Goal: Task Accomplishment & Management: Manage account settings

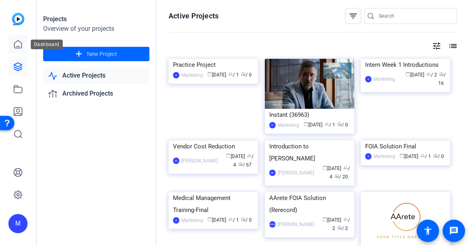
click at [20, 42] on icon at bounding box center [17, 44] width 7 height 8
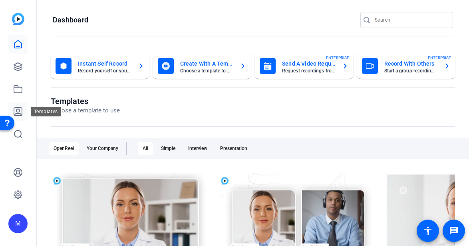
click at [18, 107] on icon at bounding box center [18, 112] width 10 height 10
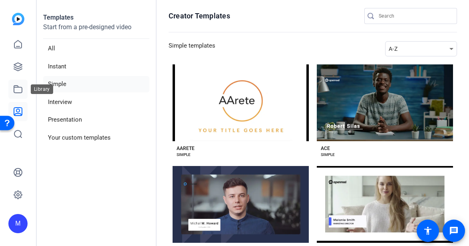
click at [18, 88] on icon at bounding box center [18, 89] width 10 height 10
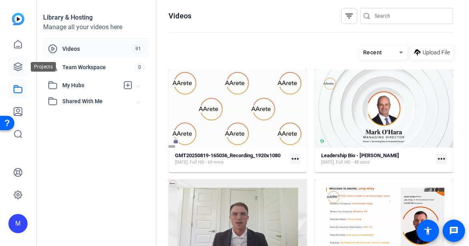
click at [20, 65] on icon at bounding box center [18, 67] width 10 height 10
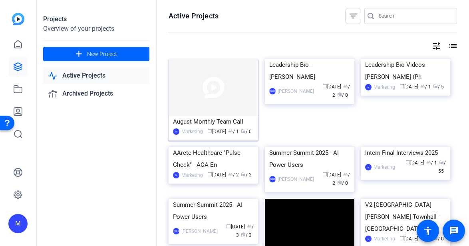
click at [188, 111] on img at bounding box center [213, 87] width 89 height 57
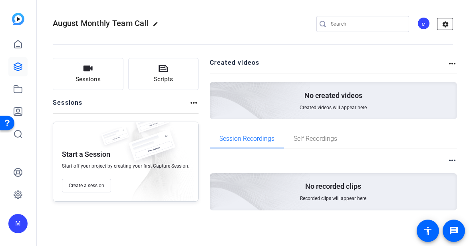
click at [450, 22] on mat-icon "settings" at bounding box center [445, 24] width 16 height 12
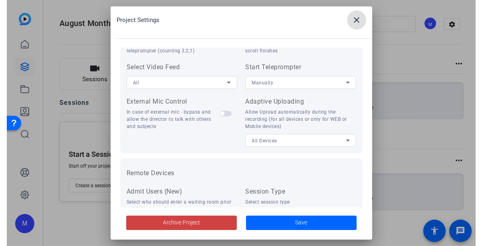
scroll to position [204, 0]
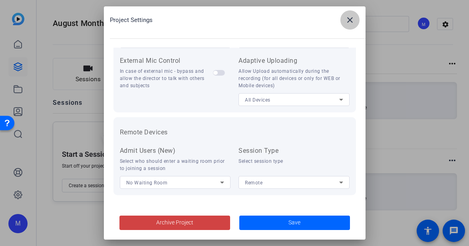
click at [355, 20] on span at bounding box center [349, 19] width 19 height 19
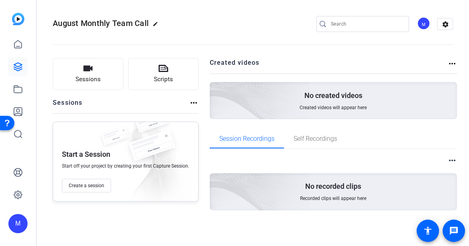
click at [452, 63] on mat-icon "more_horiz" at bounding box center [452, 64] width 10 height 10
click at [452, 63] on div at bounding box center [234, 123] width 469 height 246
click at [456, 158] on mat-icon "more_horiz" at bounding box center [452, 160] width 10 height 10
click at [456, 158] on div at bounding box center [234, 123] width 469 height 246
click at [194, 106] on mat-icon "more_horiz" at bounding box center [194, 103] width 10 height 10
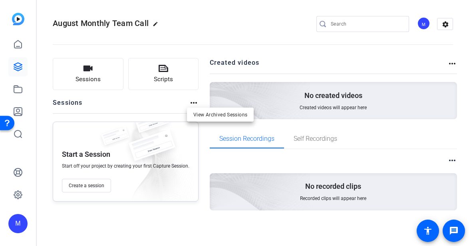
click at [194, 104] on div at bounding box center [234, 123] width 469 height 246
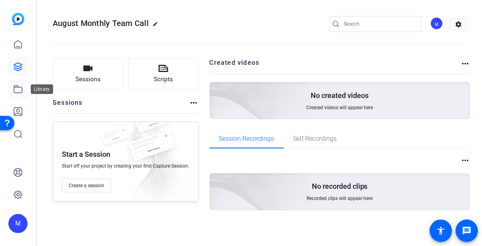
click at [17, 88] on icon at bounding box center [18, 89] width 10 height 10
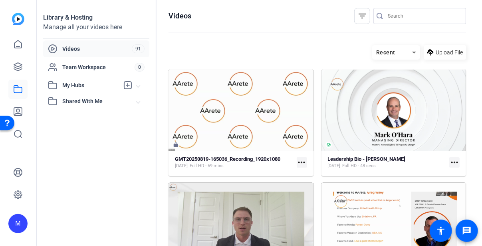
click at [196, 169] on mat-card-content "GMT20250819-165036_Recording_1920x1080 [DATE] Full HD - 69 mins more_horiz" at bounding box center [241, 165] width 145 height 20
click at [195, 159] on strong "GMT20250819-165036_Recording_1920x1080" at bounding box center [227, 159] width 105 height 6
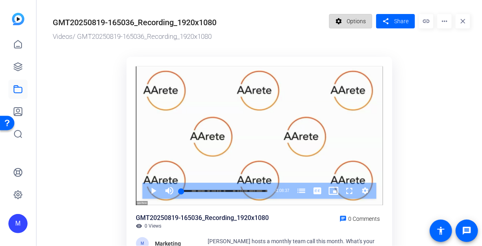
click at [347, 19] on span "Options" at bounding box center [356, 21] width 19 height 15
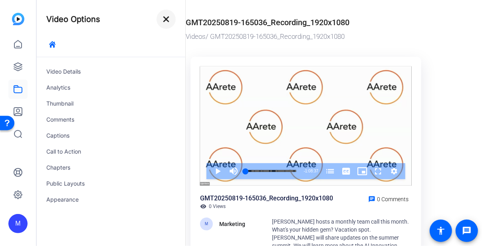
click at [169, 19] on mat-icon "close" at bounding box center [166, 19] width 10 height 10
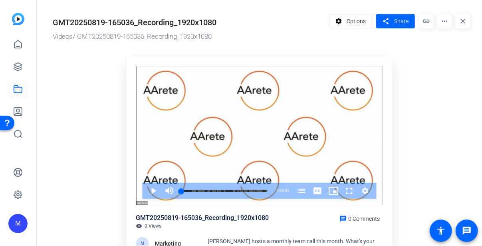
click at [441, 23] on mat-icon "more_horiz" at bounding box center [444, 21] width 14 height 14
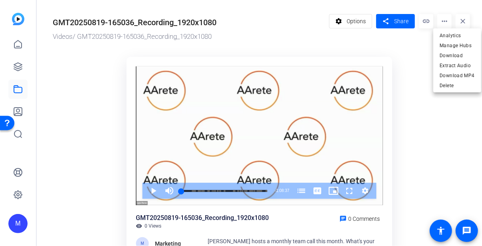
click at [412, 106] on div at bounding box center [241, 123] width 482 height 246
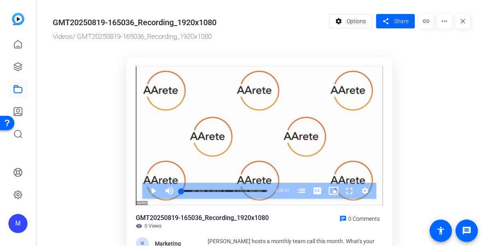
click at [459, 20] on mat-icon "close" at bounding box center [463, 21] width 14 height 14
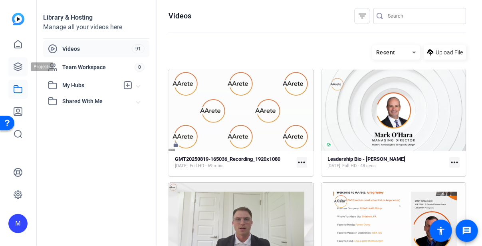
click at [25, 64] on link at bounding box center [17, 66] width 19 height 19
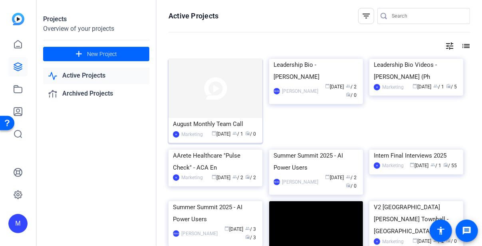
click at [190, 138] on div "Marketing" at bounding box center [192, 134] width 22 height 8
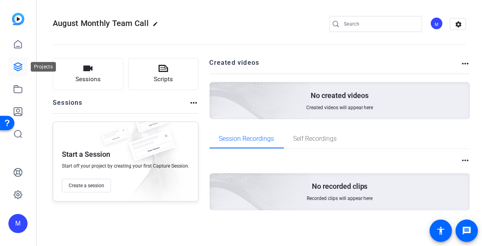
click at [21, 68] on icon at bounding box center [18, 67] width 10 height 10
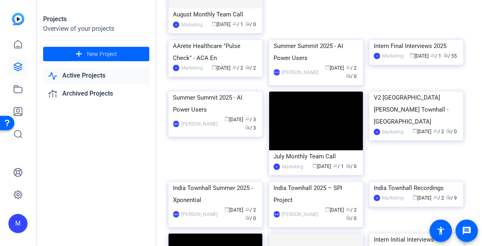
scroll to position [195, 0]
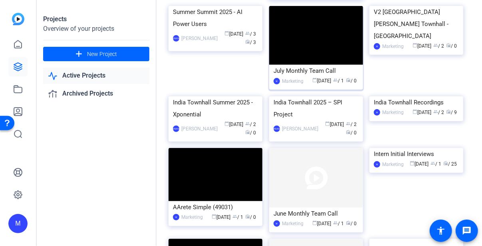
click at [293, 77] on div "July Monthly Team Call" at bounding box center [316, 71] width 85 height 12
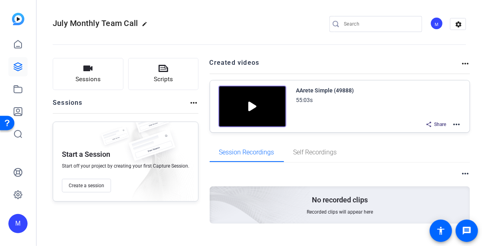
click at [455, 124] on mat-icon "more_horiz" at bounding box center [457, 124] width 10 height 10
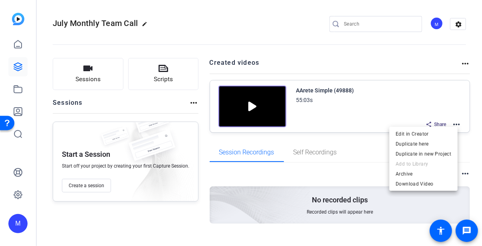
click at [468, 124] on div at bounding box center [241, 123] width 482 height 246
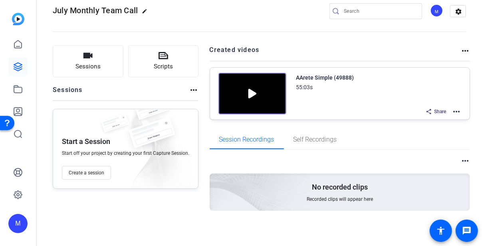
scroll to position [12, 0]
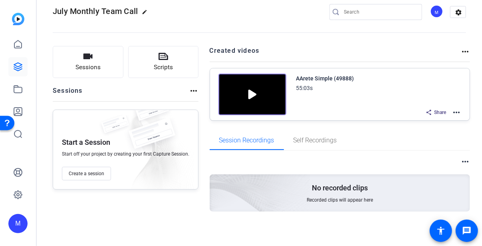
click at [462, 52] on mat-icon "more_horiz" at bounding box center [466, 52] width 10 height 10
click at [426, 38] on div at bounding box center [241, 123] width 482 height 246
click at [16, 64] on icon at bounding box center [18, 67] width 10 height 10
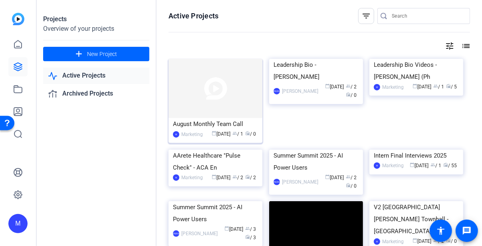
click at [186, 101] on img at bounding box center [216, 88] width 94 height 59
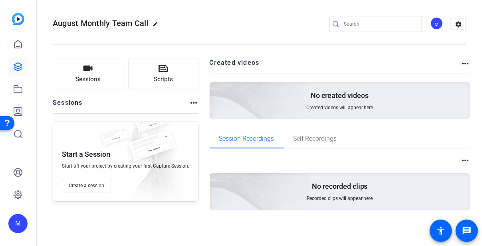
click at [332, 95] on p "No created videos" at bounding box center [340, 96] width 58 height 10
click at [326, 107] on span "Created videos will appear here" at bounding box center [339, 107] width 67 height 6
click at [313, 136] on span "Self Recordings" at bounding box center [316, 138] width 44 height 6
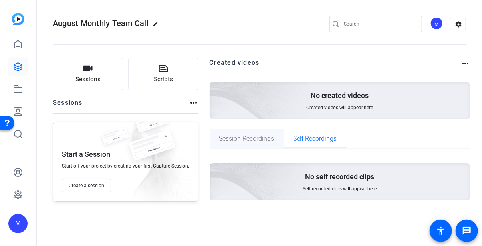
click at [245, 137] on span "Session Recordings" at bounding box center [246, 138] width 55 height 6
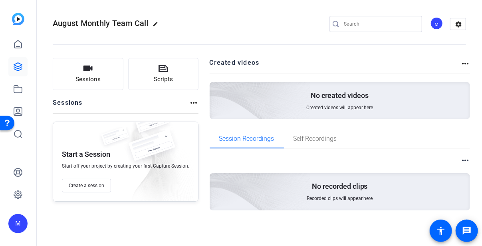
click at [284, 75] on div "Created videos more_horiz No created videos Created videos will appear here" at bounding box center [340, 88] width 261 height 61
drag, startPoint x: 284, startPoint y: 75, endPoint x: 432, endPoint y: 62, distance: 148.8
click at [432, 62] on div "Created videos more_horiz No created videos Created videos will appear here" at bounding box center [340, 88] width 261 height 61
click at [468, 229] on mat-icon "message" at bounding box center [467, 231] width 10 height 10
click at [76, 186] on span "Create a session" at bounding box center [87, 185] width 36 height 6
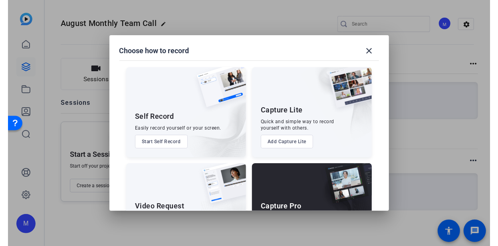
scroll to position [50, 0]
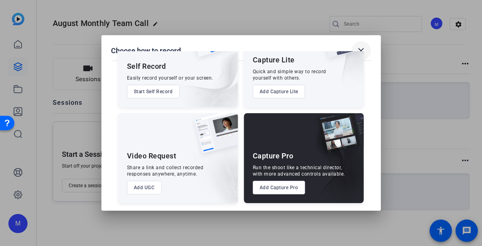
click at [363, 48] on mat-icon "close" at bounding box center [362, 51] width 10 height 10
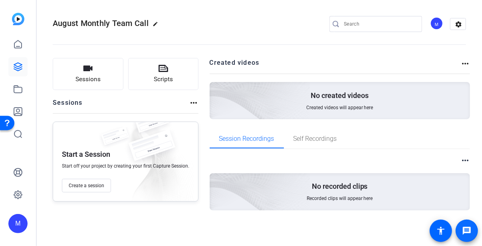
click at [468, 234] on mat-icon "message" at bounding box center [467, 231] width 10 height 10
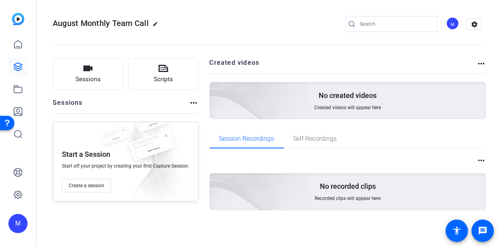
click at [311, 112] on div "No created videos Created videos will appear here" at bounding box center [348, 100] width 277 height 37
click at [397, 101] on div "No created videos Created videos will appear here" at bounding box center [348, 100] width 277 height 37
click at [468, 64] on mat-icon "more_horiz" at bounding box center [481, 64] width 10 height 10
click at [466, 75] on span "View Archived Projects" at bounding box center [453, 75] width 52 height 10
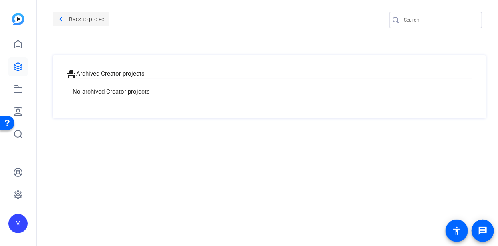
click at [59, 20] on mat-icon "navigate_before" at bounding box center [61, 19] width 10 height 10
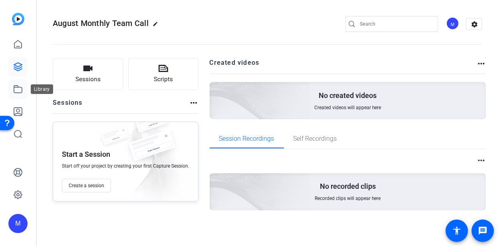
click at [14, 89] on icon at bounding box center [18, 88] width 8 height 7
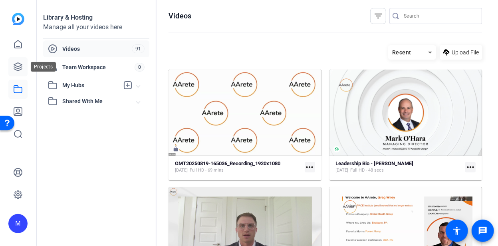
click at [19, 67] on icon at bounding box center [18, 67] width 10 height 10
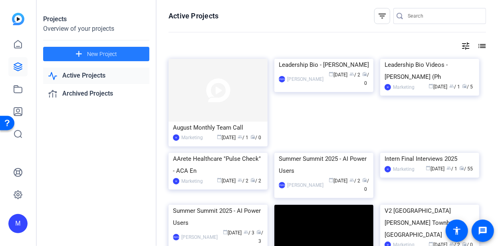
click at [117, 54] on span "New Project" at bounding box center [102, 54] width 30 height 8
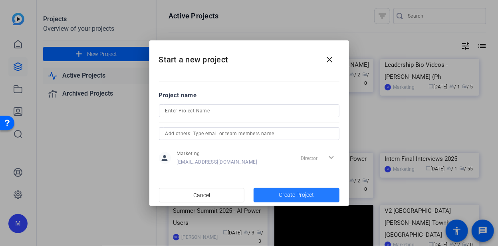
click at [308, 193] on span "Create Project" at bounding box center [296, 195] width 35 height 8
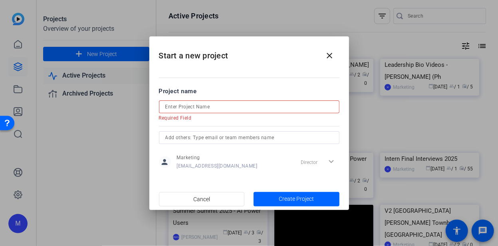
click at [245, 106] on input at bounding box center [249, 107] width 168 height 10
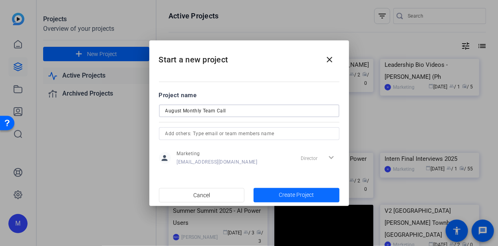
type input "August Monthly Team Call"
click at [310, 195] on span "Create Project" at bounding box center [296, 195] width 35 height 8
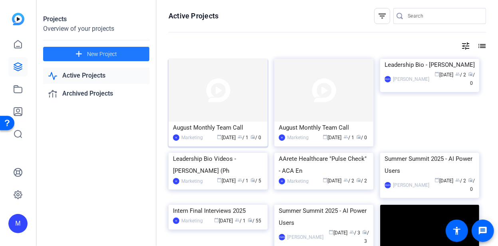
click at [224, 92] on img at bounding box center [218, 90] width 99 height 63
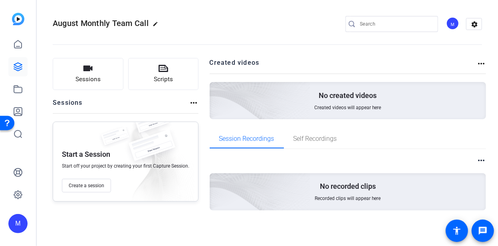
click at [307, 102] on img at bounding box center [215, 89] width 191 height 173
click at [468, 59] on mat-icon "more_horiz" at bounding box center [481, 64] width 10 height 10
click at [193, 104] on div at bounding box center [249, 123] width 498 height 246
click at [193, 104] on mat-icon "more_horiz" at bounding box center [194, 103] width 10 height 10
click at [93, 71] on div at bounding box center [249, 123] width 498 height 246
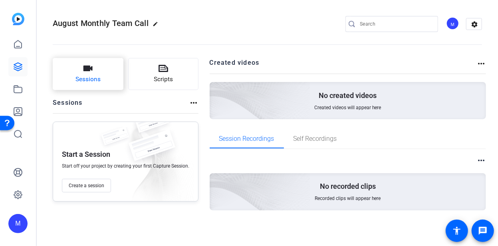
click at [88, 71] on icon "button" at bounding box center [88, 69] width 10 height 10
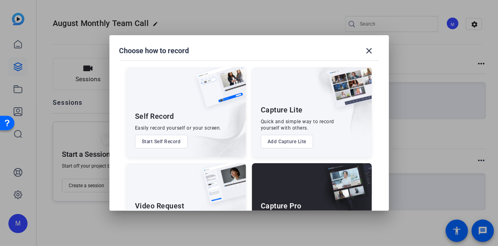
scroll to position [50, 0]
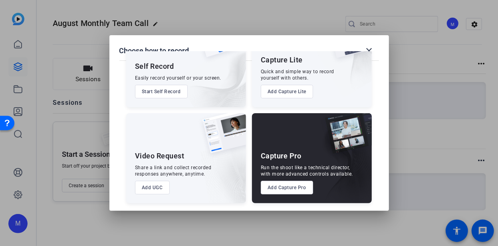
click at [105, 127] on div at bounding box center [249, 123] width 498 height 246
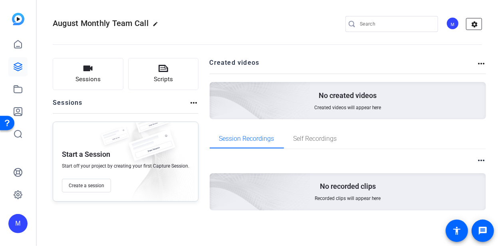
click at [468, 26] on mat-icon "settings" at bounding box center [474, 24] width 16 height 12
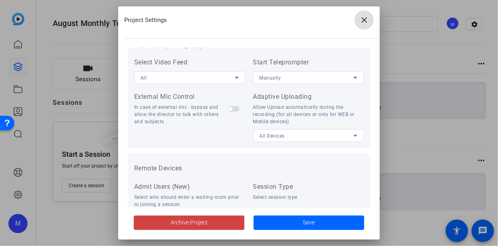
scroll to position [204, 0]
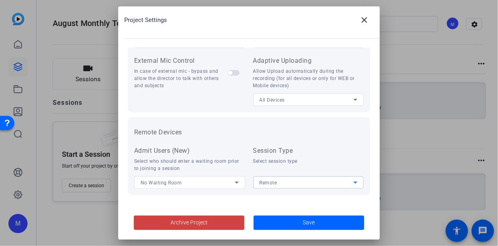
click at [285, 181] on div "Remote" at bounding box center [307, 182] width 94 height 10
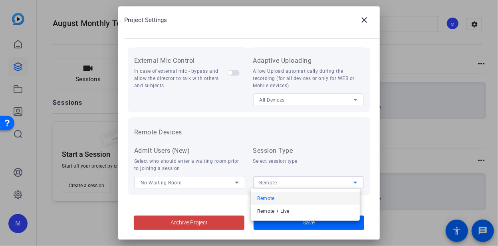
click at [285, 181] on div at bounding box center [249, 123] width 498 height 246
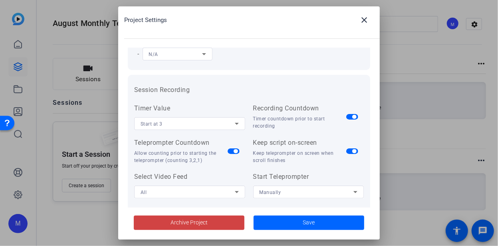
scroll to position [0, 0]
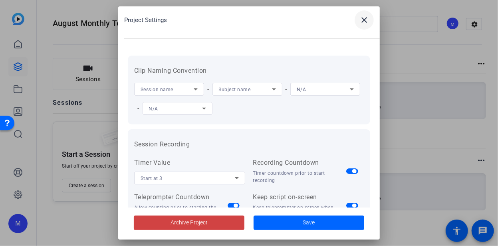
click at [362, 16] on mat-icon "close" at bounding box center [364, 20] width 10 height 10
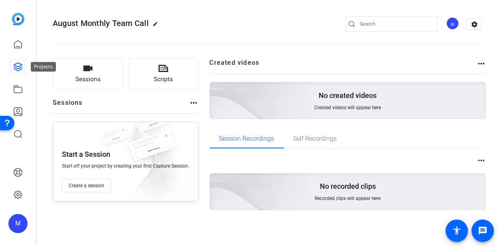
click at [16, 68] on icon at bounding box center [18, 67] width 8 height 8
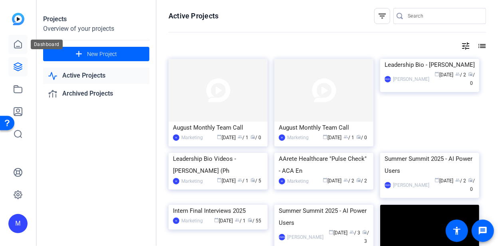
click at [18, 43] on icon at bounding box center [18, 45] width 10 height 10
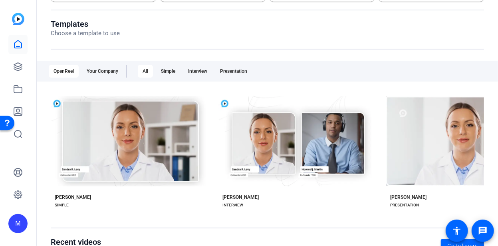
scroll to position [89, 0]
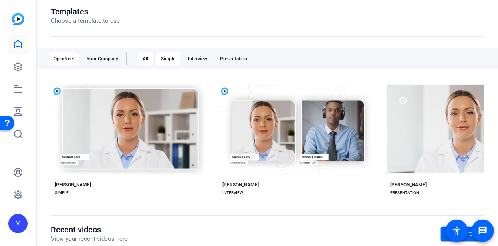
click at [165, 57] on div "Simple" at bounding box center [168, 58] width 24 height 13
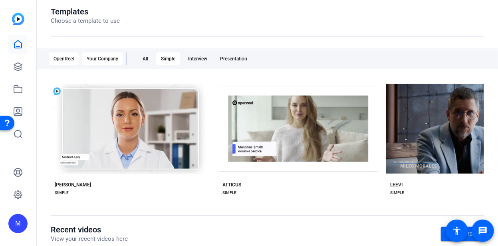
click at [110, 56] on div "Your Company" at bounding box center [102, 58] width 41 height 13
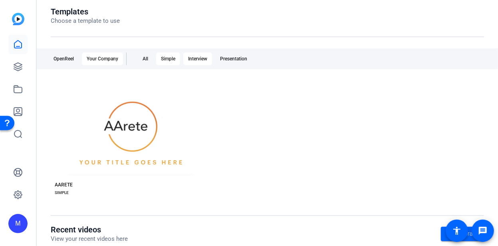
click at [195, 55] on div "Interview" at bounding box center [197, 58] width 29 height 13
click at [239, 53] on div "Presentation" at bounding box center [233, 58] width 37 height 13
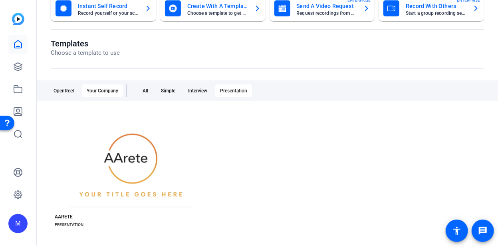
scroll to position [57, 0]
click at [168, 88] on div "Simple" at bounding box center [168, 91] width 24 height 13
click at [144, 92] on div "All" at bounding box center [145, 91] width 15 height 13
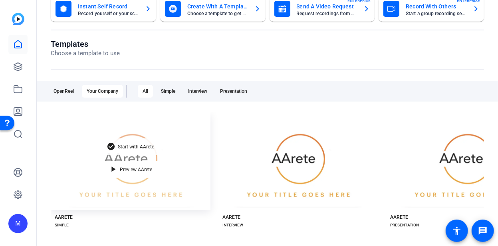
click at [128, 144] on span "Start with AArete" at bounding box center [136, 146] width 36 height 5
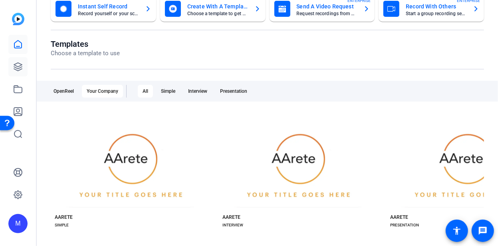
click at [18, 70] on icon at bounding box center [18, 67] width 10 height 10
click at [16, 65] on icon at bounding box center [18, 67] width 10 height 10
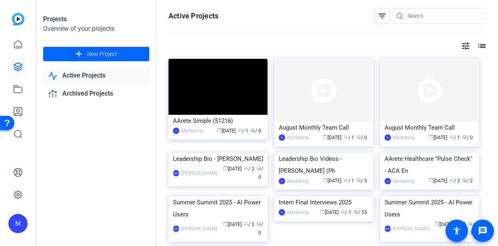
drag, startPoint x: 360, startPoint y: 122, endPoint x: 352, endPoint y: 122, distance: 7.6
click at [352, 122] on div "August Monthly Team Call" at bounding box center [324, 127] width 90 height 12
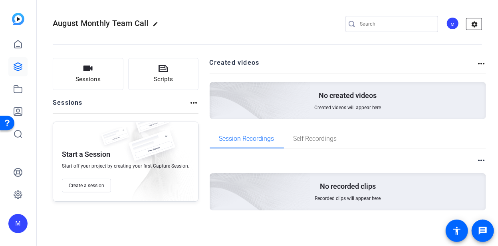
click at [468, 25] on mat-icon "settings" at bounding box center [474, 24] width 16 height 12
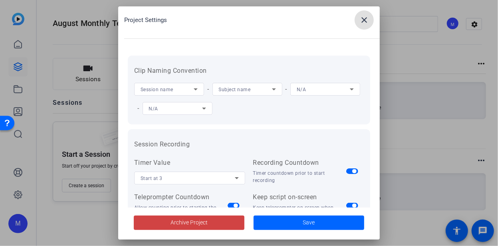
click at [367, 22] on mat-icon "close" at bounding box center [364, 20] width 10 height 10
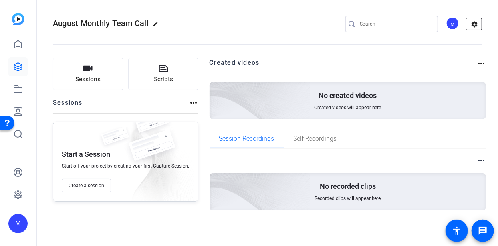
click at [468, 26] on mat-icon "settings" at bounding box center [474, 24] width 16 height 12
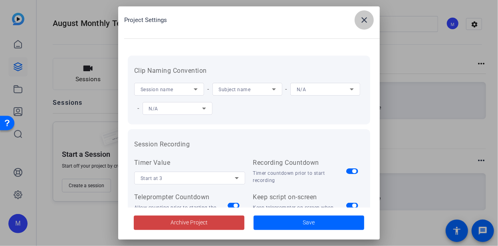
click at [367, 16] on mat-icon "close" at bounding box center [364, 20] width 10 height 10
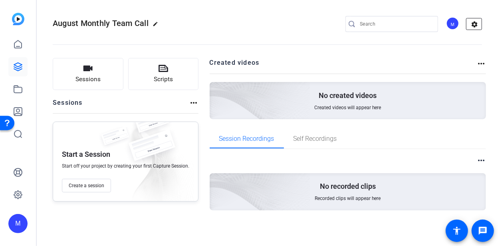
click at [468, 21] on mat-icon "settings" at bounding box center [474, 24] width 16 height 12
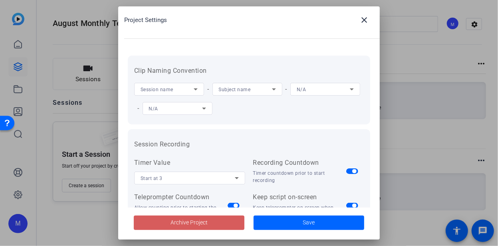
click at [222, 224] on span at bounding box center [189, 222] width 111 height 19
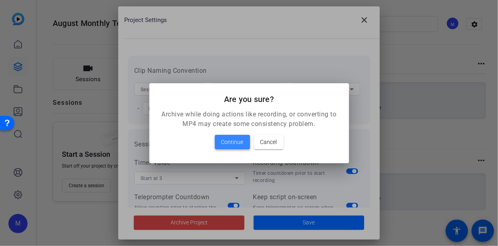
click at [236, 141] on span "Continue" at bounding box center [232, 142] width 22 height 10
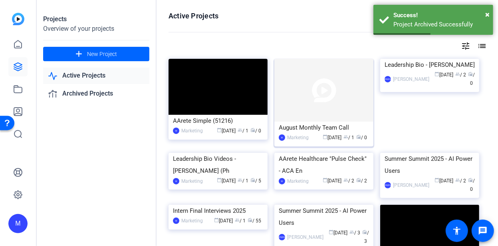
click at [336, 111] on img at bounding box center [323, 90] width 99 height 63
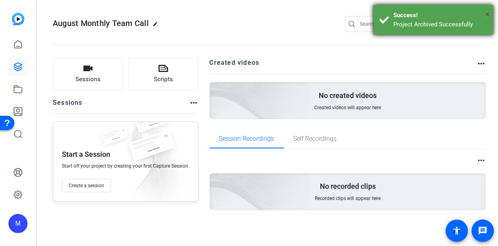
click at [468, 12] on span "×" at bounding box center [487, 15] width 4 height 10
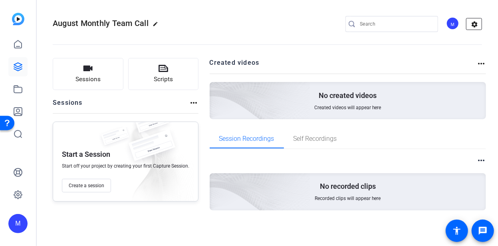
click at [468, 22] on mat-icon "settings" at bounding box center [474, 24] width 16 height 12
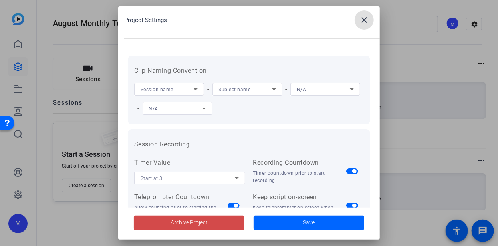
click at [216, 224] on span at bounding box center [189, 222] width 111 height 19
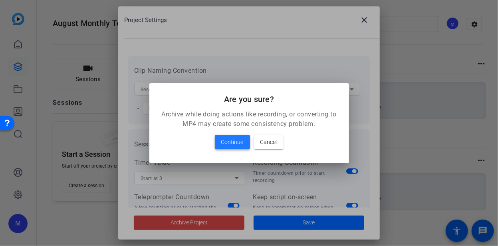
click at [238, 139] on span "Continue" at bounding box center [232, 142] width 22 height 10
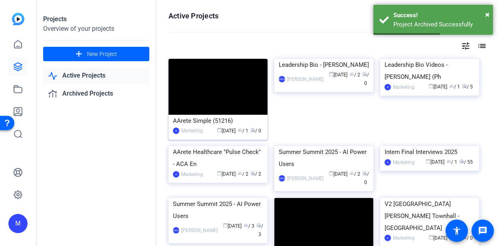
click at [237, 79] on img at bounding box center [218, 87] width 99 height 56
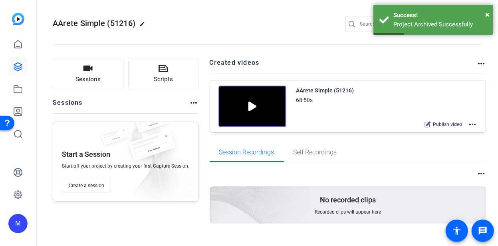
click at [143, 23] on mat-icon "edit" at bounding box center [144, 26] width 10 height 10
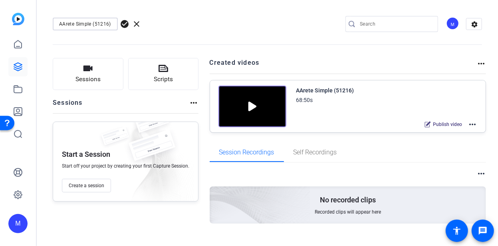
drag, startPoint x: 110, startPoint y: 22, endPoint x: 56, endPoint y: 30, distance: 55.4
click at [56, 30] on mat-form-field "AArete Simple (51216)" at bounding box center [85, 24] width 65 height 13
click at [68, 25] on input "August Monthly Team Call" at bounding box center [85, 24] width 52 height 10
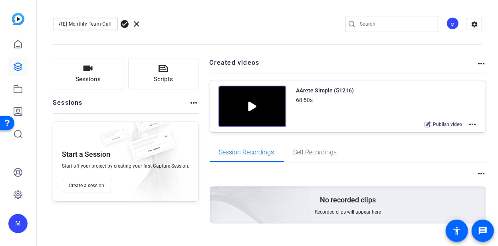
type input "[DATE] Monthly Team Call"
click at [124, 24] on span "check_circle" at bounding box center [125, 24] width 10 height 10
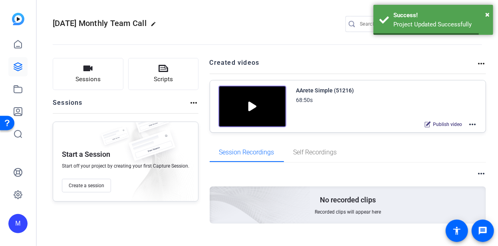
click at [347, 105] on div "AArete Simple (51216) 68:50s Publish video more_horiz" at bounding box center [386, 107] width 181 height 44
click at [468, 124] on mat-icon "more_horiz" at bounding box center [473, 124] width 10 height 10
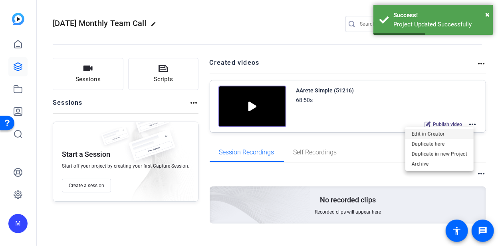
click at [454, 132] on span "Edit in Creator" at bounding box center [440, 134] width 56 height 10
